Goal: Task Accomplishment & Management: Use online tool/utility

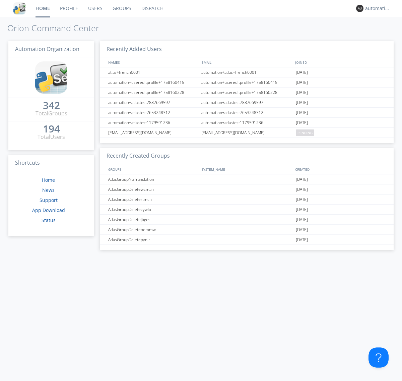
click at [152, 8] on link "Dispatch" at bounding box center [152, 8] width 32 height 17
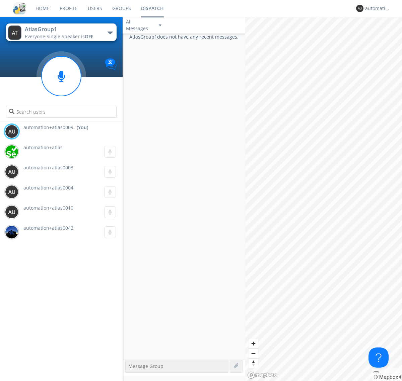
click at [110, 33] on div "button" at bounding box center [110, 32] width 5 height 3
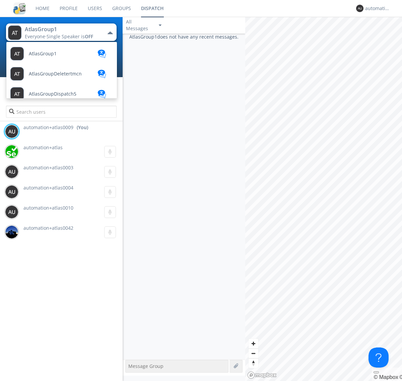
click at [52, 94] on span "AtlasGroupDispatch5" at bounding box center [53, 93] width 48 height 5
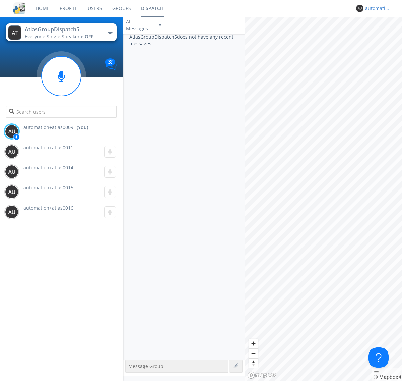
click at [376, 8] on div "automation+atlas0009" at bounding box center [377, 8] width 25 height 7
click at [381, 35] on div "Log Out" at bounding box center [381, 35] width 35 height 12
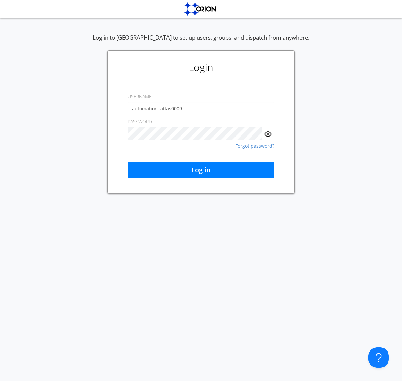
type input "automation+atlas0009"
click at [201, 170] on button "Log in" at bounding box center [201, 170] width 147 height 17
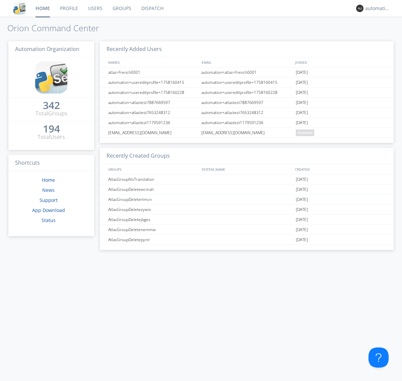
click at [152, 8] on link "Dispatch" at bounding box center [152, 8] width 32 height 17
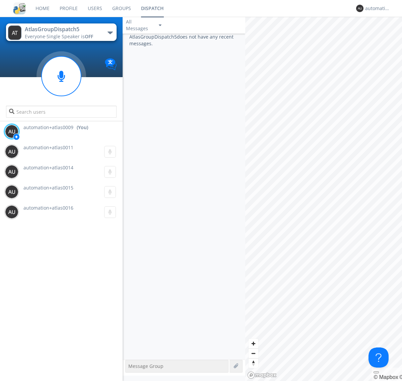
click at [110, 33] on div "button" at bounding box center [110, 32] width 5 height 3
click at [0, 0] on span "AtlasGroup1" at bounding box center [0, 0] width 0 height 0
click at [376, 8] on div "automation+atlas0009" at bounding box center [377, 8] width 25 height 7
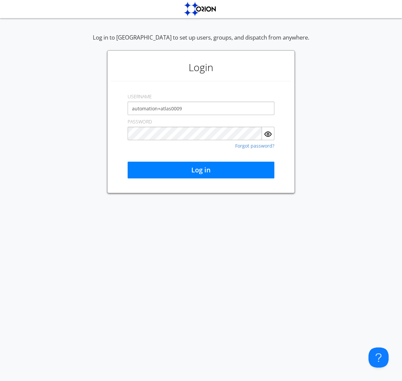
type input "automation+atlas0009"
click at [201, 170] on button "Log in" at bounding box center [201, 170] width 147 height 17
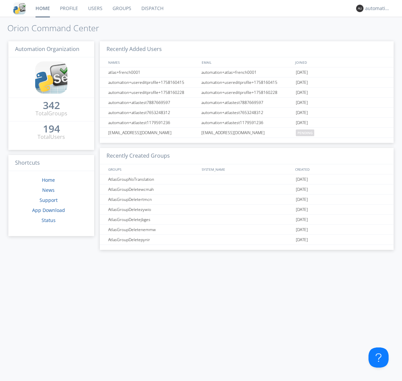
click at [152, 8] on link "Dispatch" at bounding box center [152, 8] width 32 height 17
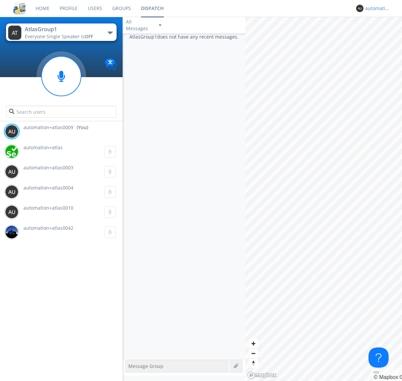
click at [376, 8] on div "automation+atlas0009" at bounding box center [377, 8] width 25 height 7
